Goal: Information Seeking & Learning: Learn about a topic

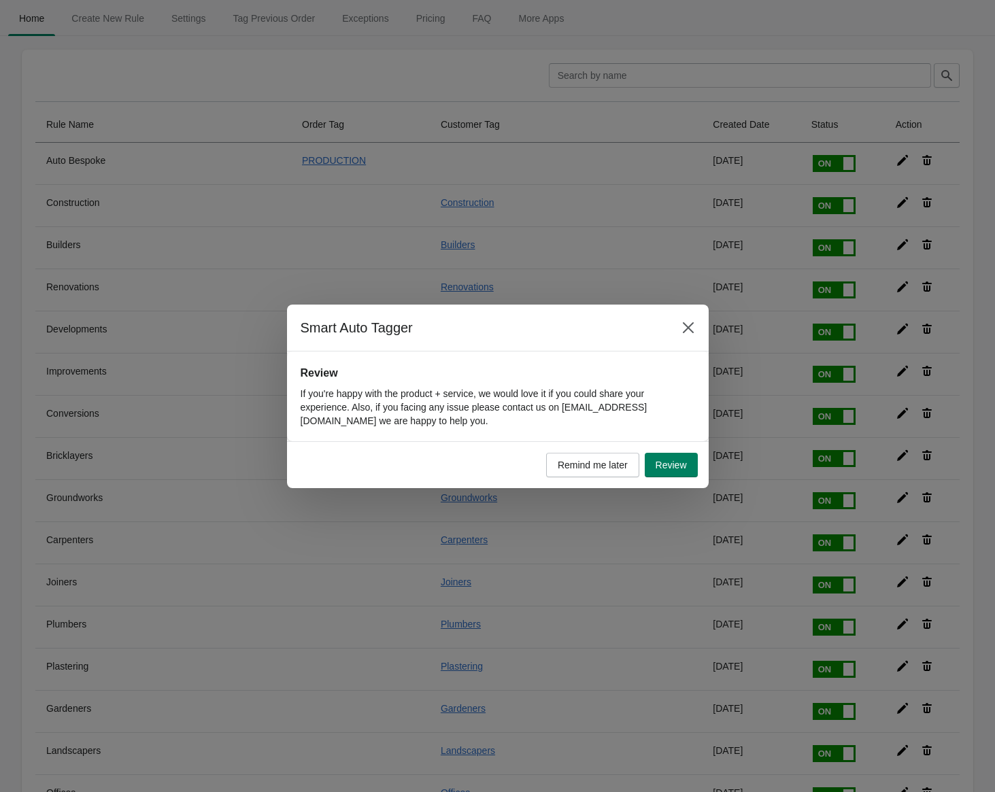
drag, startPoint x: 316, startPoint y: 344, endPoint x: 488, endPoint y: 207, distance: 219.7
drag, startPoint x: 467, startPoint y: 393, endPoint x: 659, endPoint y: 330, distance: 202.0
click at [571, 381] on div "Review If you're happy with the product + service, we would love it if you coul…" at bounding box center [498, 396] width 394 height 63
click at [698, 332] on button "Close" at bounding box center [688, 328] width 24 height 24
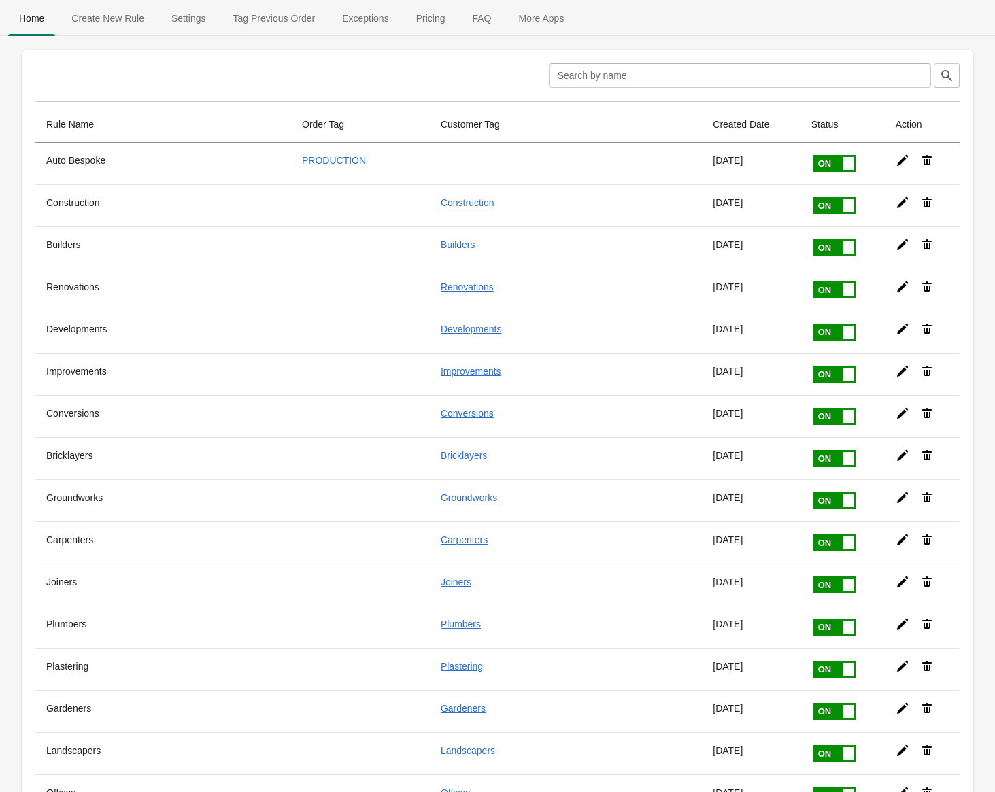
drag, startPoint x: 473, startPoint y: 386, endPoint x: 463, endPoint y: 144, distance: 243.0
click at [420, 12] on span "Pricing" at bounding box center [430, 18] width 51 height 24
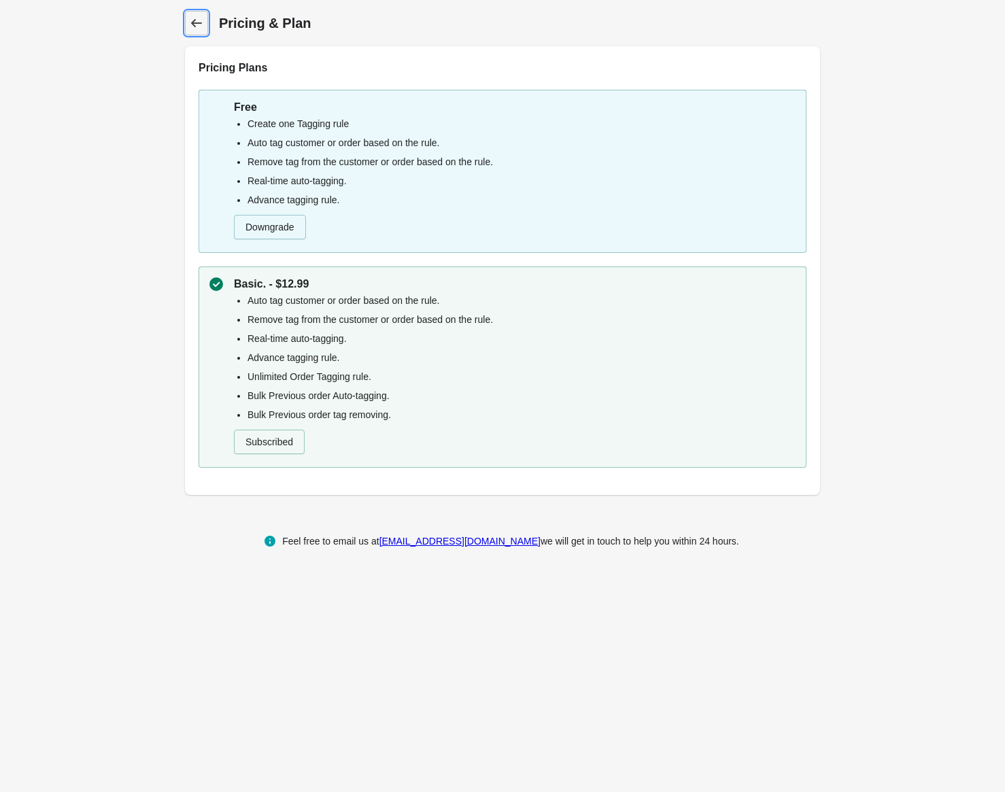
click at [196, 22] on icon at bounding box center [197, 23] width 14 height 14
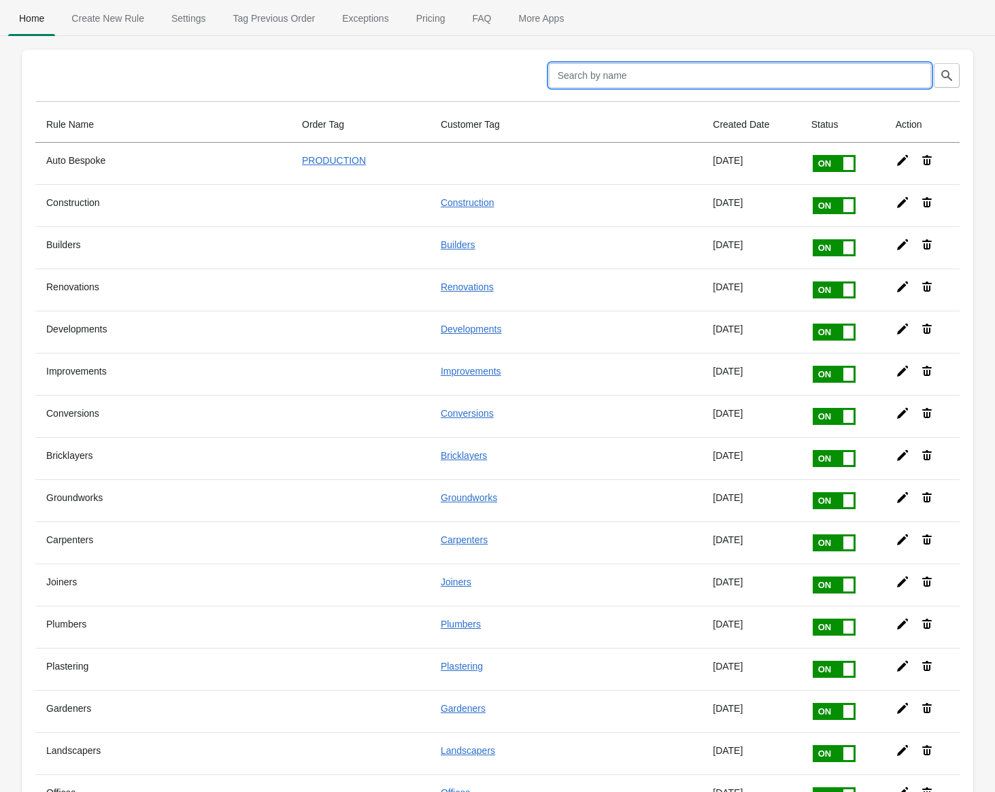
click at [608, 77] on input "text" at bounding box center [740, 75] width 382 height 24
type input "pack"
click at [952, 67] on button "button" at bounding box center [947, 75] width 26 height 24
